Goal: Task Accomplishment & Management: Manage account settings

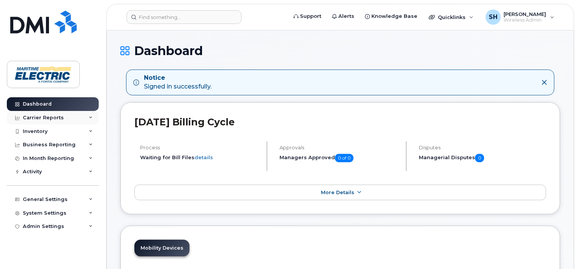
click at [93, 117] on div "Carrier Reports" at bounding box center [53, 118] width 92 height 14
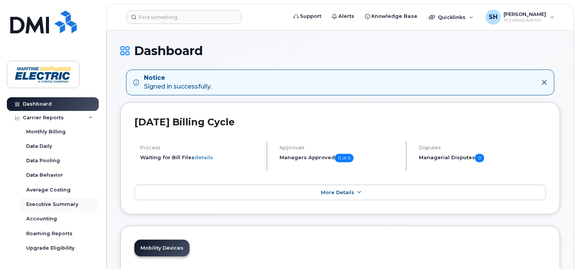
scroll to position [140, 0]
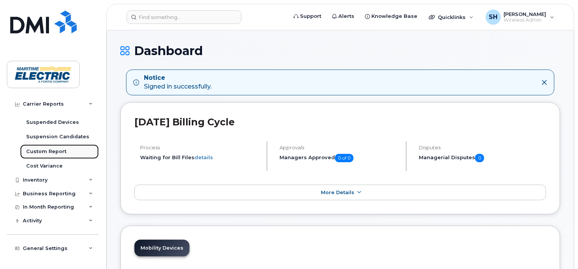
click at [55, 150] on div "Custom Report" at bounding box center [46, 151] width 40 height 7
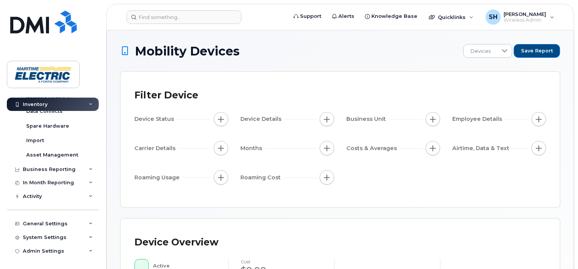
scroll to position [48, 0]
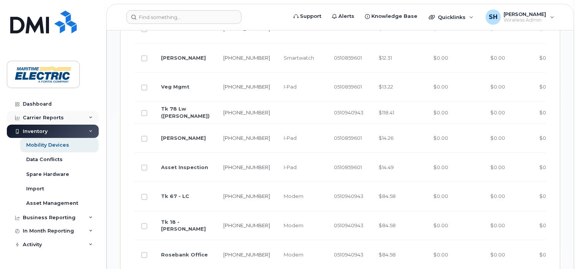
click at [89, 118] on icon at bounding box center [91, 118] width 4 height 4
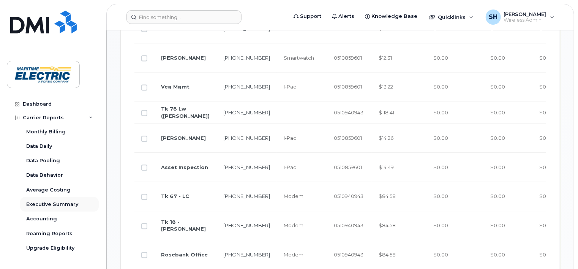
scroll to position [140, 0]
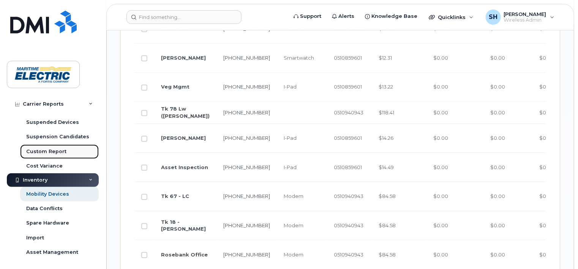
click at [63, 149] on div "Custom Report" at bounding box center [46, 151] width 40 height 7
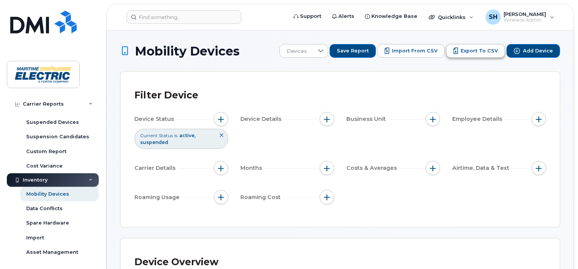
click at [477, 52] on span "Export to CSV" at bounding box center [478, 50] width 37 height 7
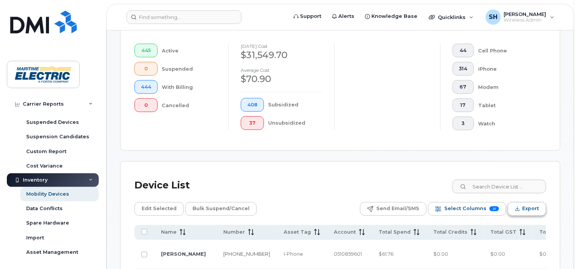
click at [525, 208] on span "Export" at bounding box center [530, 208] width 17 height 11
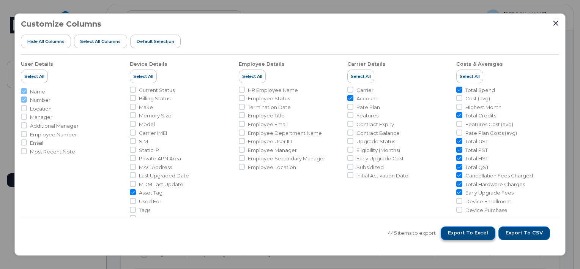
click at [485, 235] on span "Export to Excel" at bounding box center [468, 232] width 40 height 7
click at [571, 85] on div "Customize Columns Hide All Columns Select all Columns Default Selection User De…" at bounding box center [290, 134] width 580 height 269
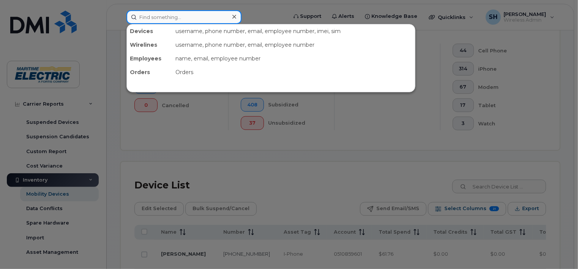
click at [133, 16] on input at bounding box center [183, 17] width 115 height 14
click at [150, 16] on input at bounding box center [183, 17] width 115 height 14
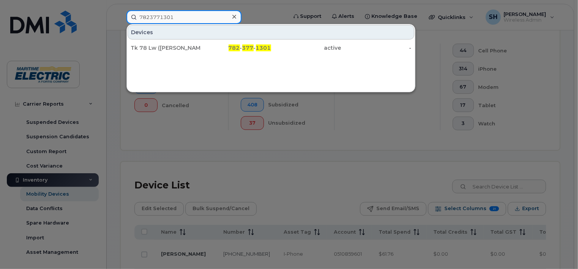
type input "7823771301"
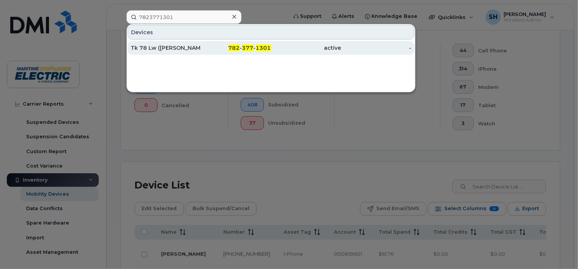
click at [146, 46] on div "Tk 78 Lw (Troy Worth)" at bounding box center [166, 48] width 70 height 8
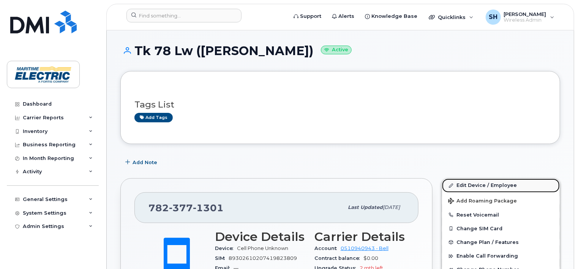
click at [474, 185] on link "Edit Device / Employee" at bounding box center [501, 185] width 118 height 14
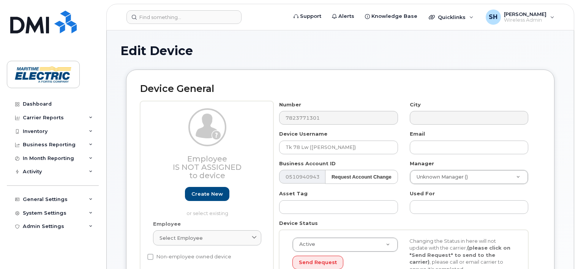
select select "26971098"
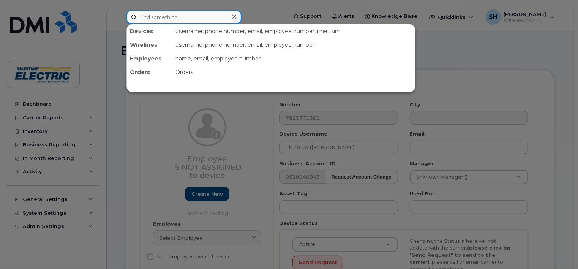
click at [147, 18] on input at bounding box center [183, 17] width 115 height 14
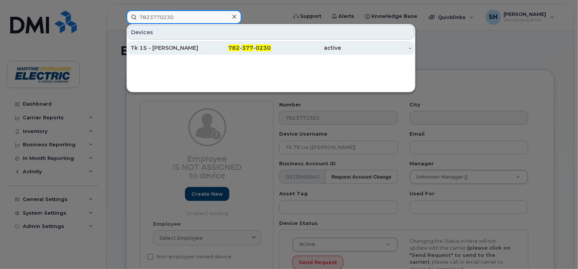
type input "7823770230"
click at [207, 48] on div "782 - 377 - 0230" at bounding box center [236, 48] width 70 height 8
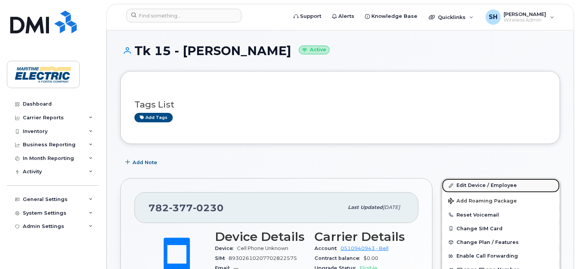
click at [465, 183] on link "Edit Device / Employee" at bounding box center [501, 185] width 118 height 14
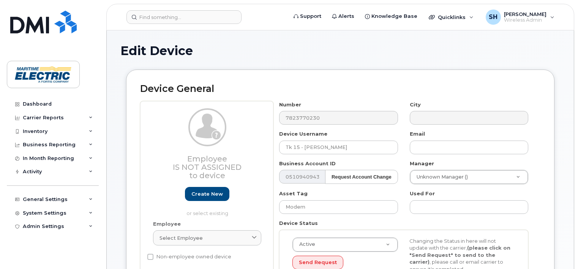
select select "26971101"
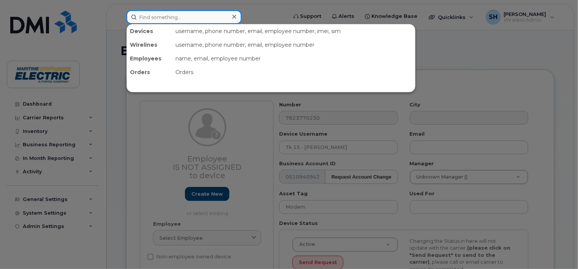
click at [166, 16] on input at bounding box center [183, 17] width 115 height 14
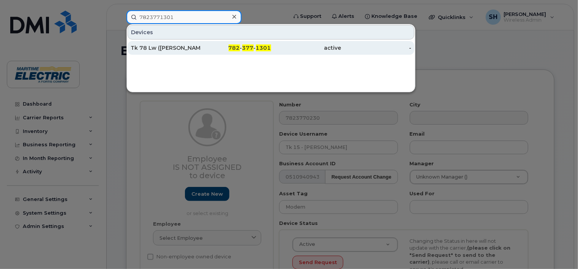
type input "7823771301"
click at [173, 46] on div "Tk 78 Lw ([PERSON_NAME])" at bounding box center [166, 48] width 70 height 8
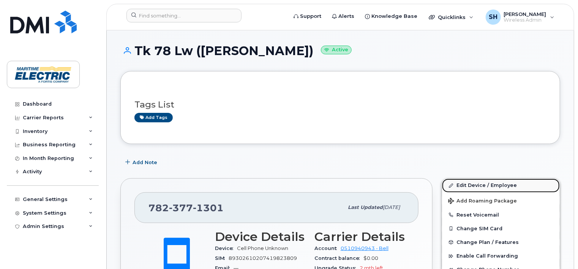
click at [469, 188] on link "Edit Device / Employee" at bounding box center [501, 185] width 118 height 14
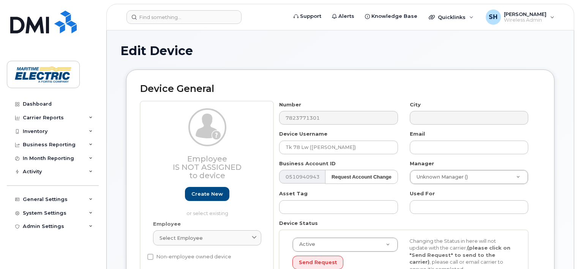
select select "26971098"
click at [301, 147] on input "Tk 78 Lw ([PERSON_NAME])" at bounding box center [338, 147] width 118 height 14
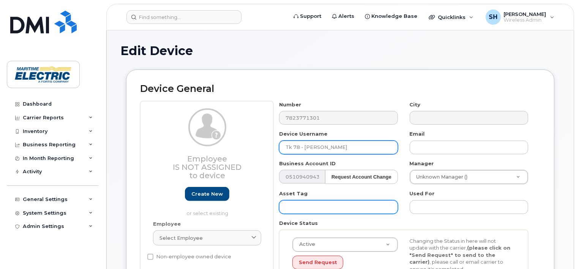
type input "Tk 78 - [PERSON_NAME]"
click at [321, 207] on input "text" at bounding box center [338, 207] width 118 height 14
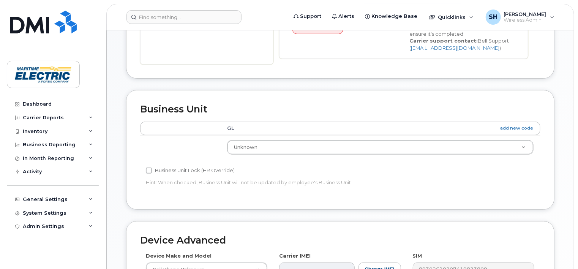
scroll to position [412, 0]
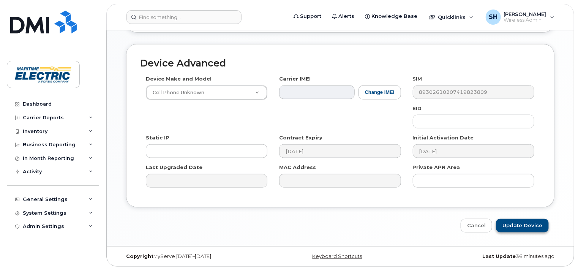
type input "Modem"
click at [516, 223] on input "Update Device" at bounding box center [522, 226] width 53 height 14
type input "Saving..."
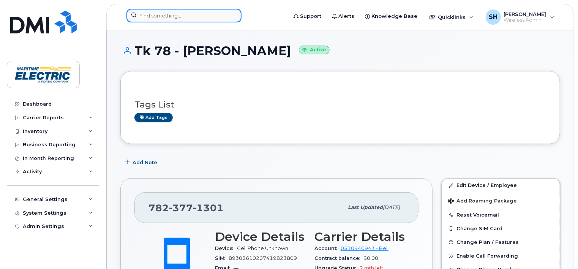
click at [178, 15] on input at bounding box center [183, 16] width 115 height 14
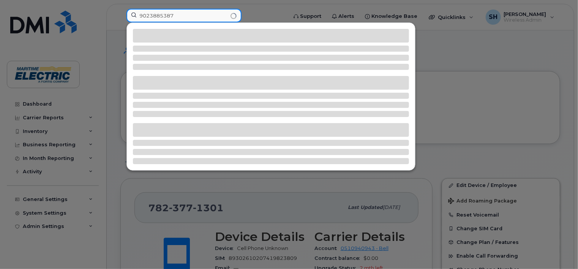
type input "9023885387"
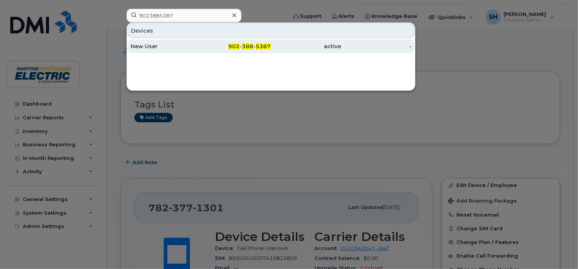
click at [181, 47] on div "New User" at bounding box center [166, 47] width 70 height 8
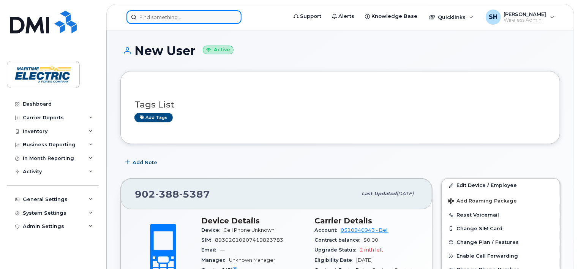
click at [160, 17] on input at bounding box center [183, 17] width 115 height 14
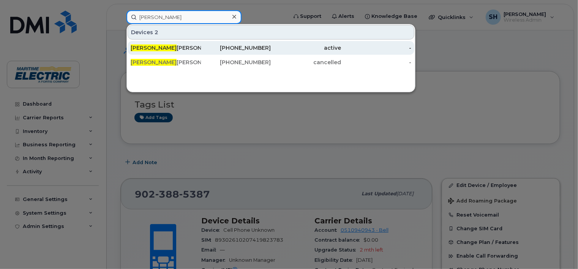
type input "reese"
click at [161, 49] on div "Reese Wyand" at bounding box center [166, 48] width 70 height 8
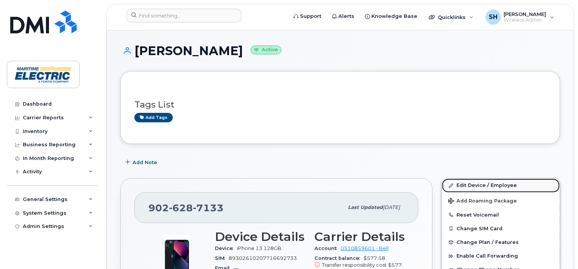
drag, startPoint x: 472, startPoint y: 184, endPoint x: 465, endPoint y: 187, distance: 7.8
click at [472, 184] on link "Edit Device / Employee" at bounding box center [501, 185] width 118 height 14
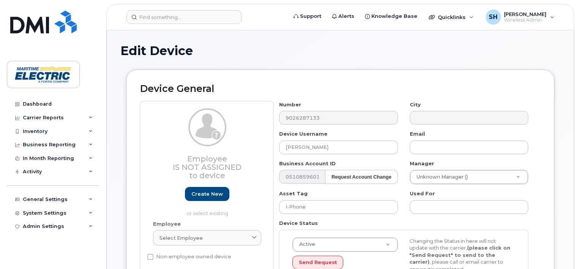
select select "26971098"
drag, startPoint x: 334, startPoint y: 146, endPoint x: 177, endPoint y: 131, distance: 158.2
click at [177, 131] on div "Employee Is not assigned to device Create new or select existing Employee Selec…" at bounding box center [340, 200] width 400 height 199
type input "I"
drag, startPoint x: 310, startPoint y: 147, endPoint x: 174, endPoint y: 141, distance: 136.4
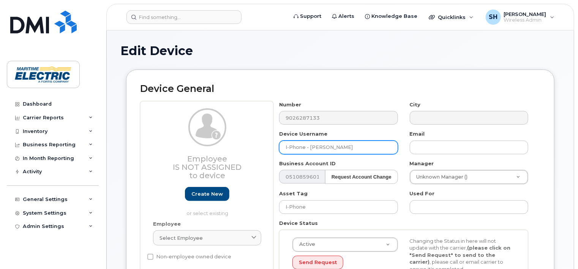
click at [175, 140] on div "Employee Is not assigned to device Create new or select existing Employee Selec…" at bounding box center [340, 200] width 400 height 199
type input "[PERSON_NAME]"
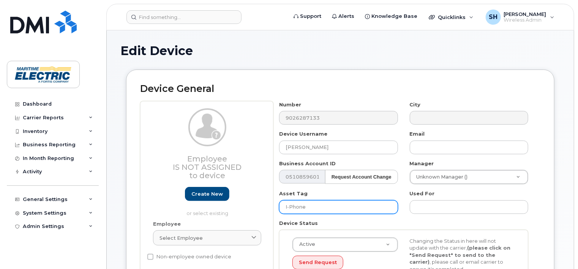
click at [354, 208] on input "I-Phone" at bounding box center [338, 207] width 118 height 14
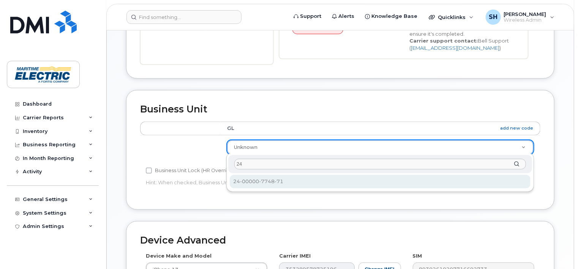
type input "24"
select select "26971101"
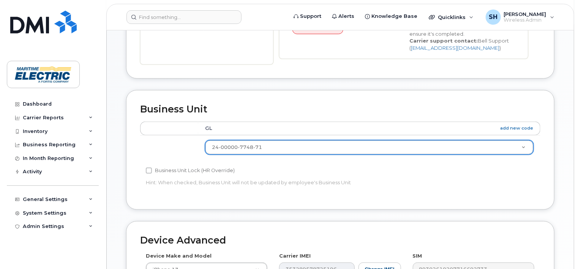
scroll to position [412, 0]
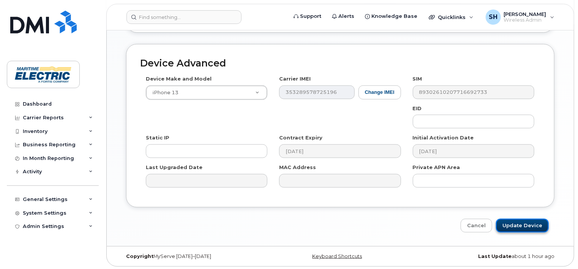
click at [523, 224] on input "Update Device" at bounding box center [522, 226] width 53 height 14
type input "Saving..."
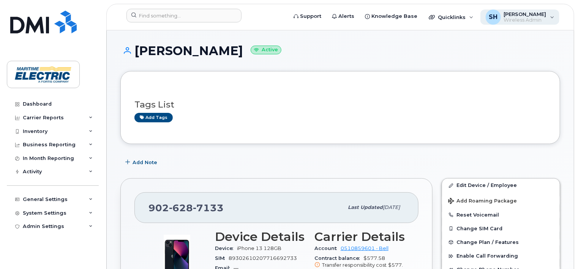
click at [520, 18] on span "Wireless Admin" at bounding box center [525, 20] width 43 height 6
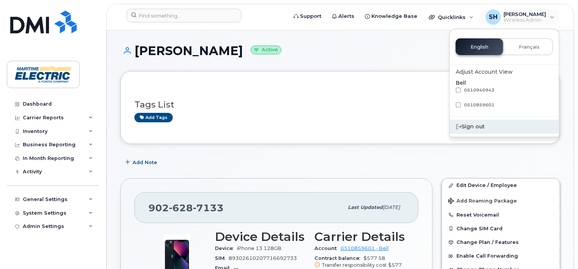
click at [471, 128] on div "Sign out" at bounding box center [503, 127] width 109 height 14
